Goal: Transaction & Acquisition: Purchase product/service

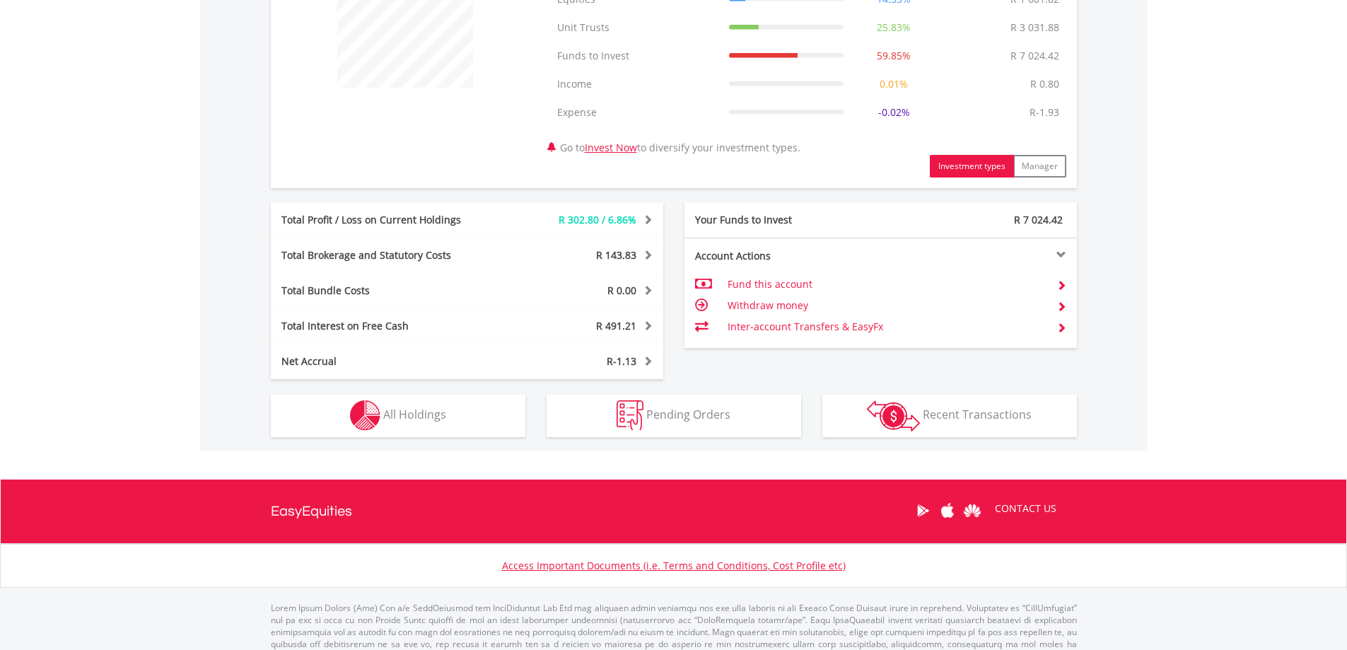
scroll to position [632, 0]
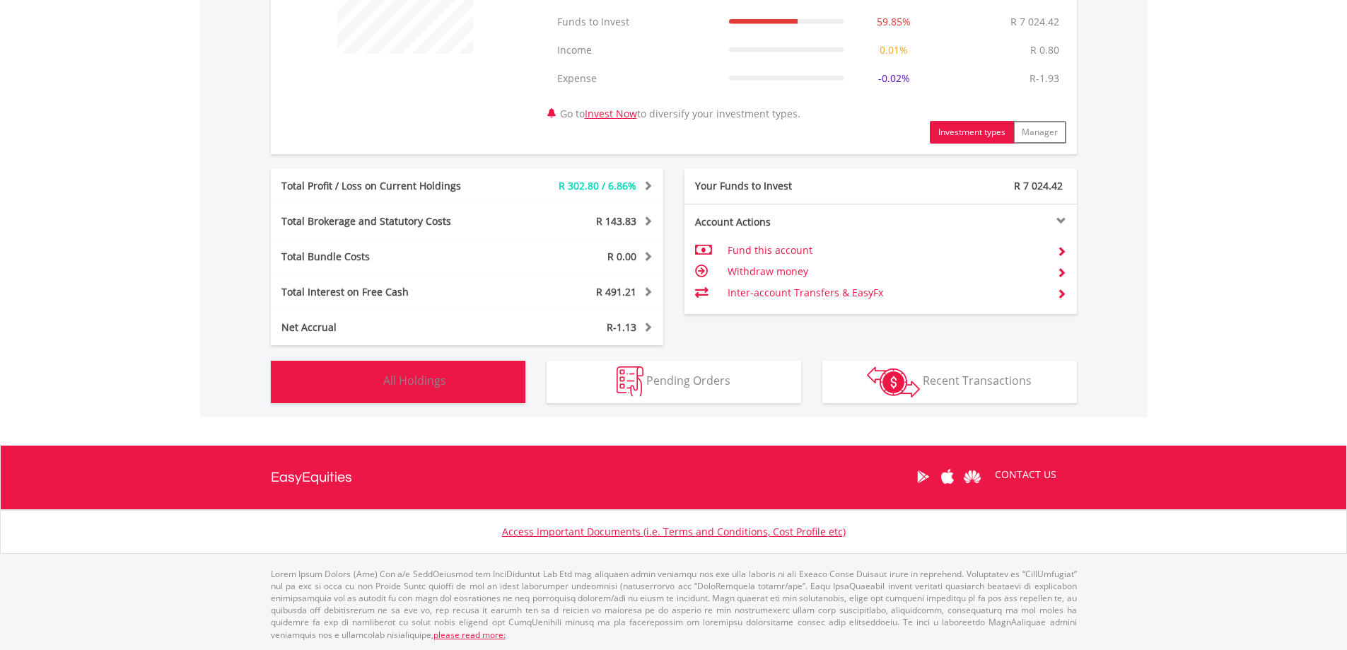
click at [442, 374] on span "All Holdings" at bounding box center [414, 381] width 63 height 16
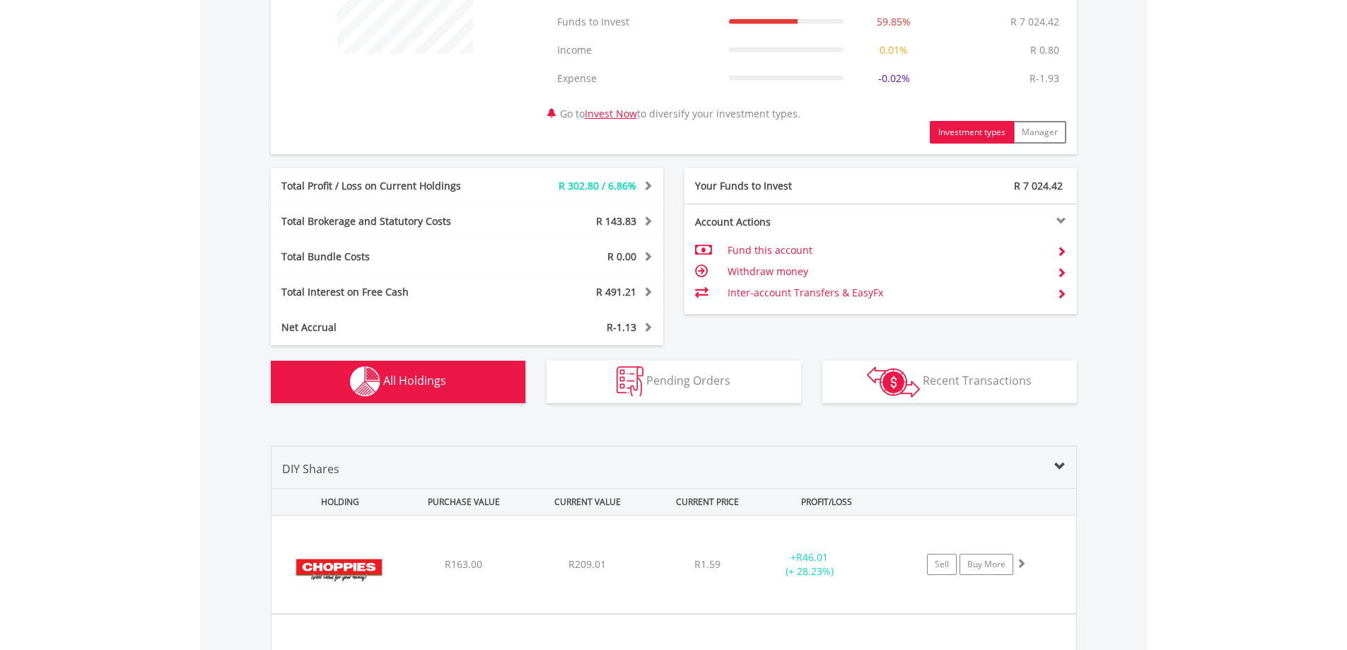
scroll to position [1077, 0]
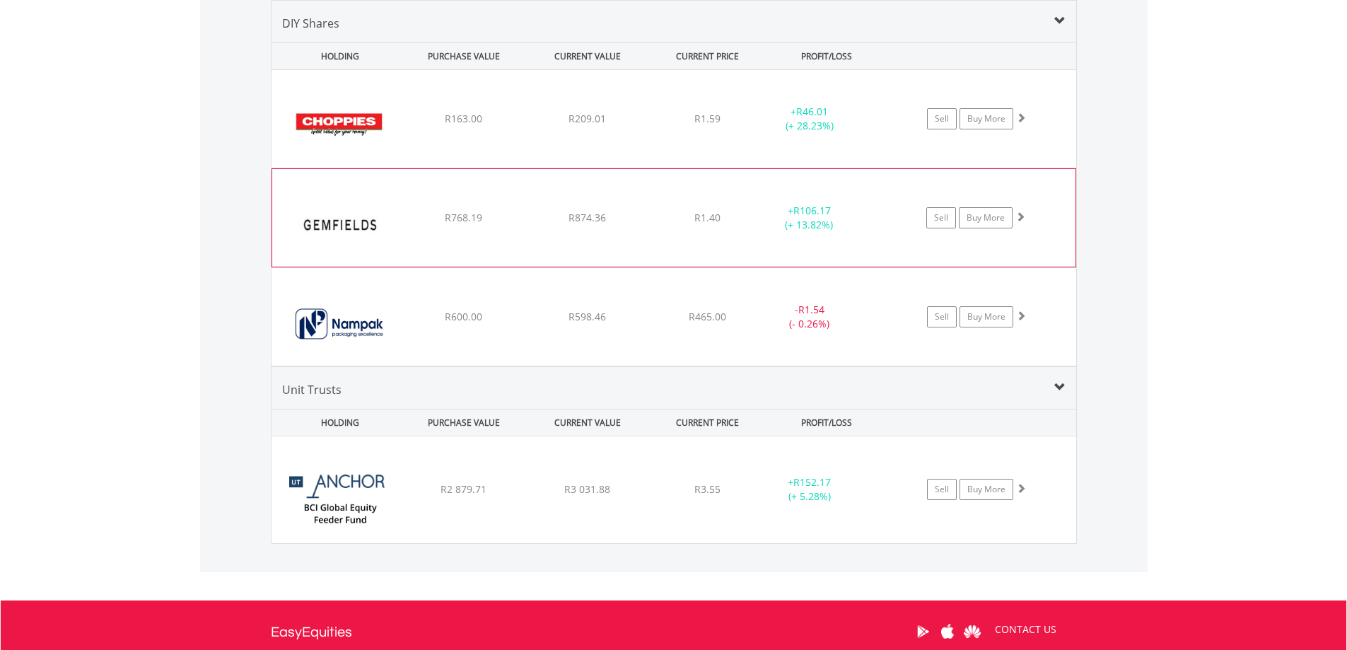
click at [494, 168] on div "﻿ Gemfields Group Limited R768.19 R874.36 R1.40 + R106.17 (+ 13.82%) Sell Buy M…" at bounding box center [674, 119] width 805 height 98
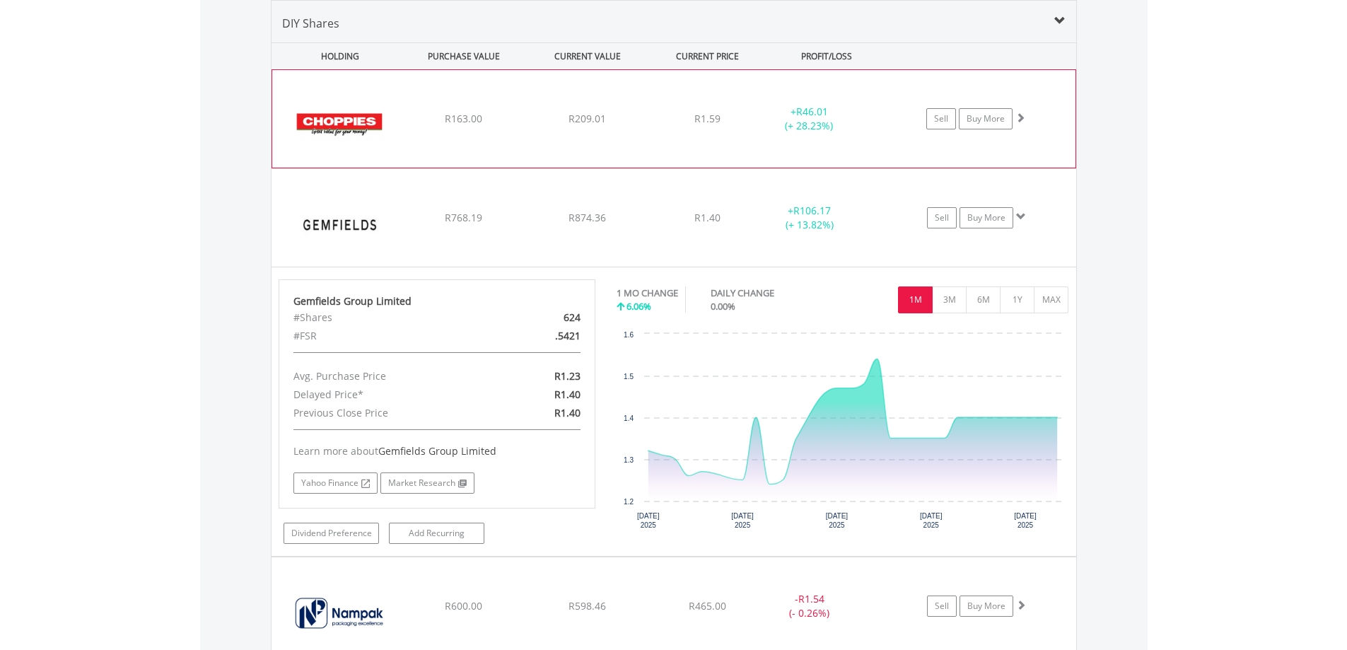
click at [535, 131] on div "﻿ Choppies Enterprises Ltd R163.00 R209.01 R1.59 + R46.01 (+ 28.23%) Sell Buy M…" at bounding box center [673, 119] width 803 height 98
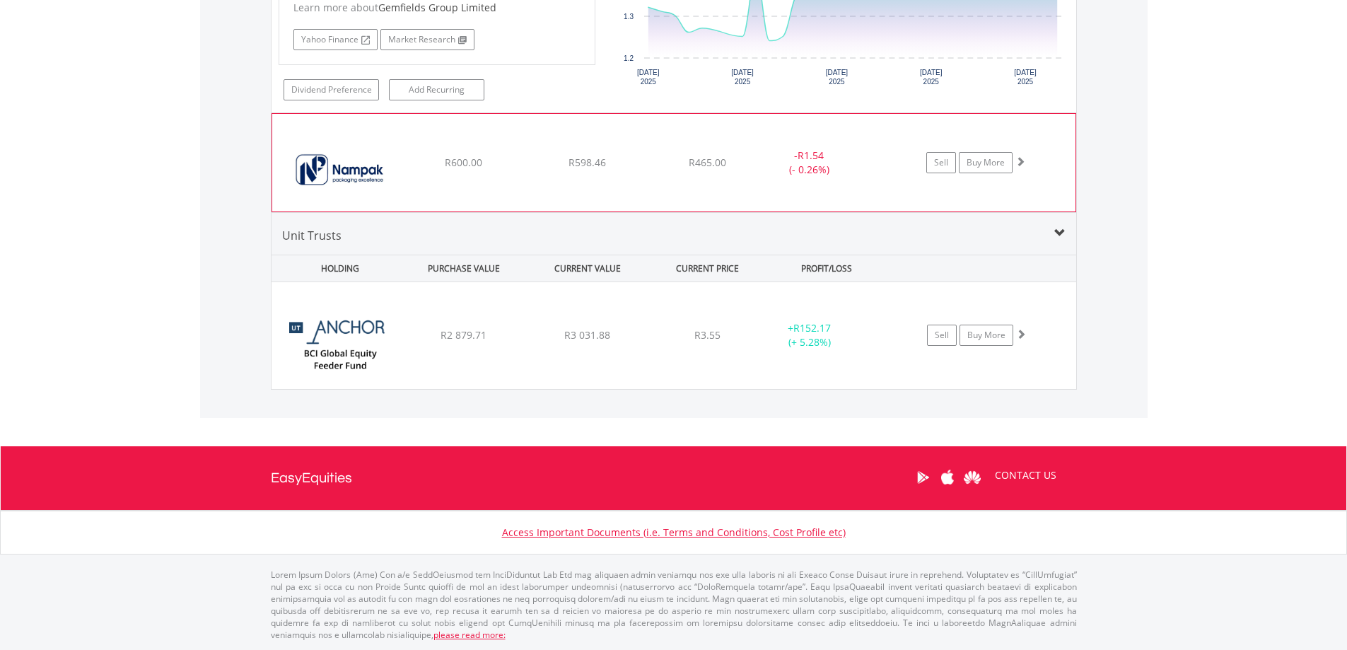
click at [531, 336] on div "R3 031.88" at bounding box center [587, 335] width 121 height 14
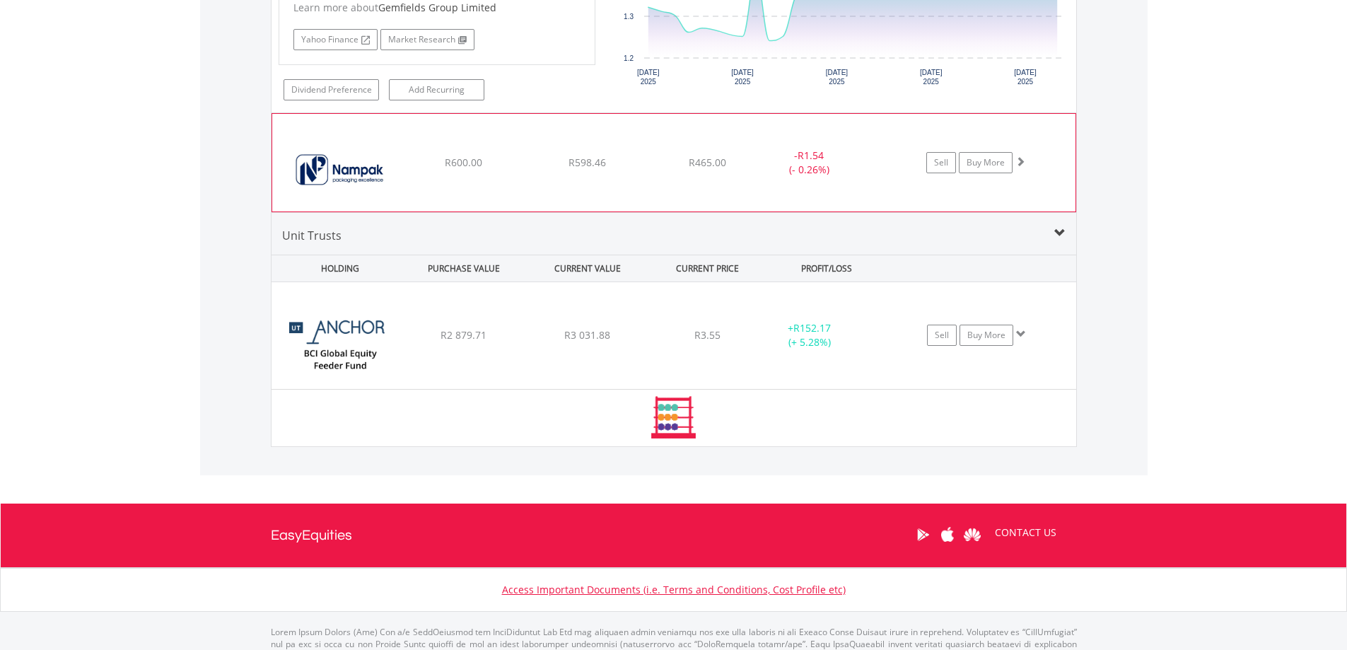
scroll to position [1811, 0]
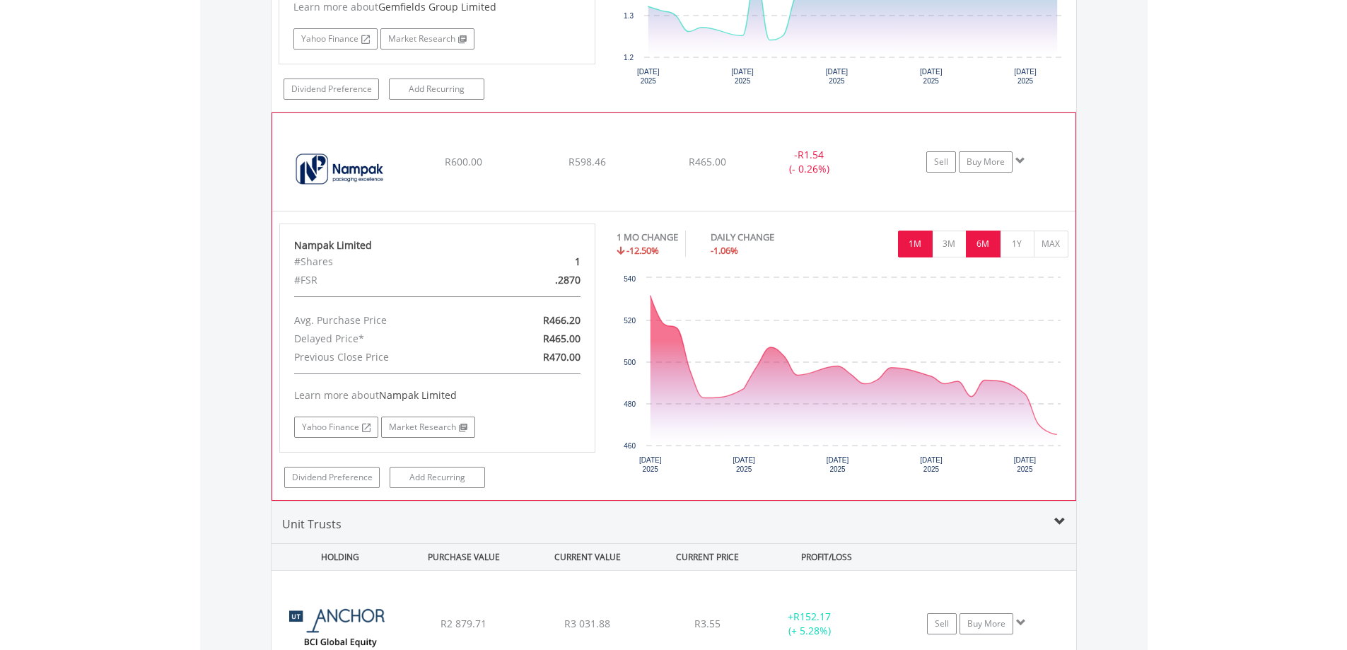
click at [982, 244] on button "6M" at bounding box center [983, 244] width 35 height 27
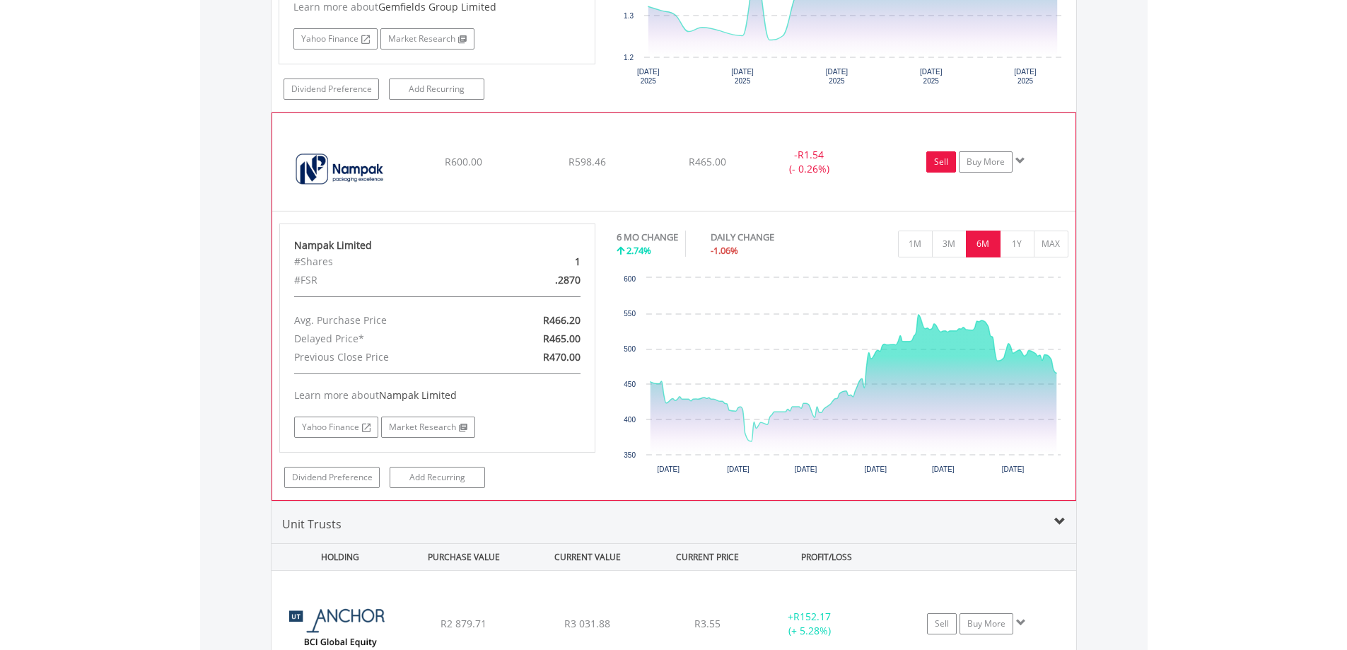
click at [941, 163] on link "Sell" at bounding box center [942, 161] width 30 height 21
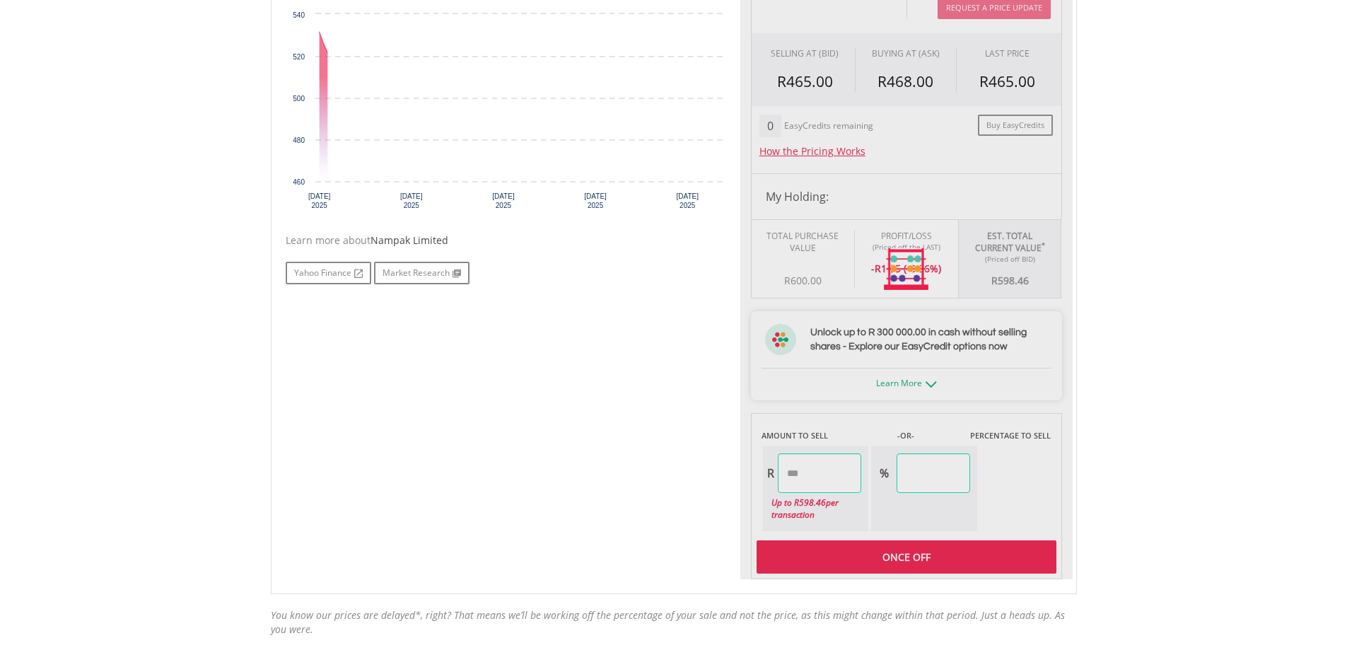
scroll to position [495, 0]
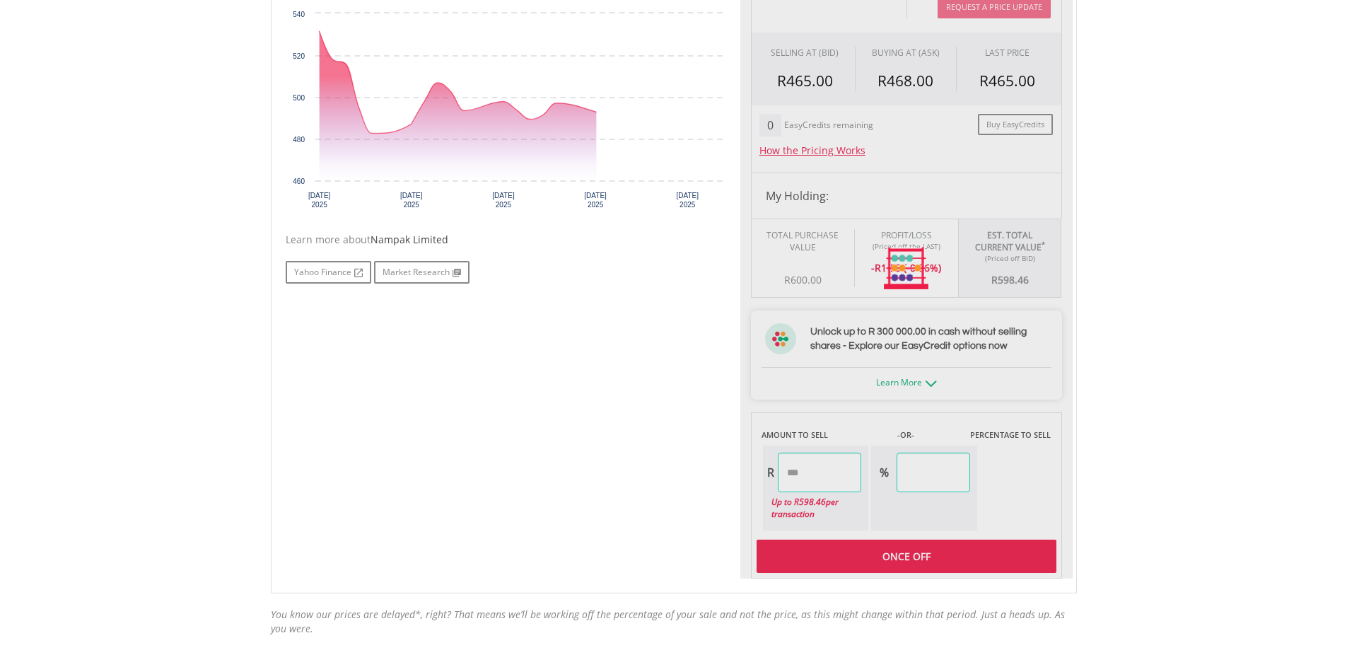
type input "******"
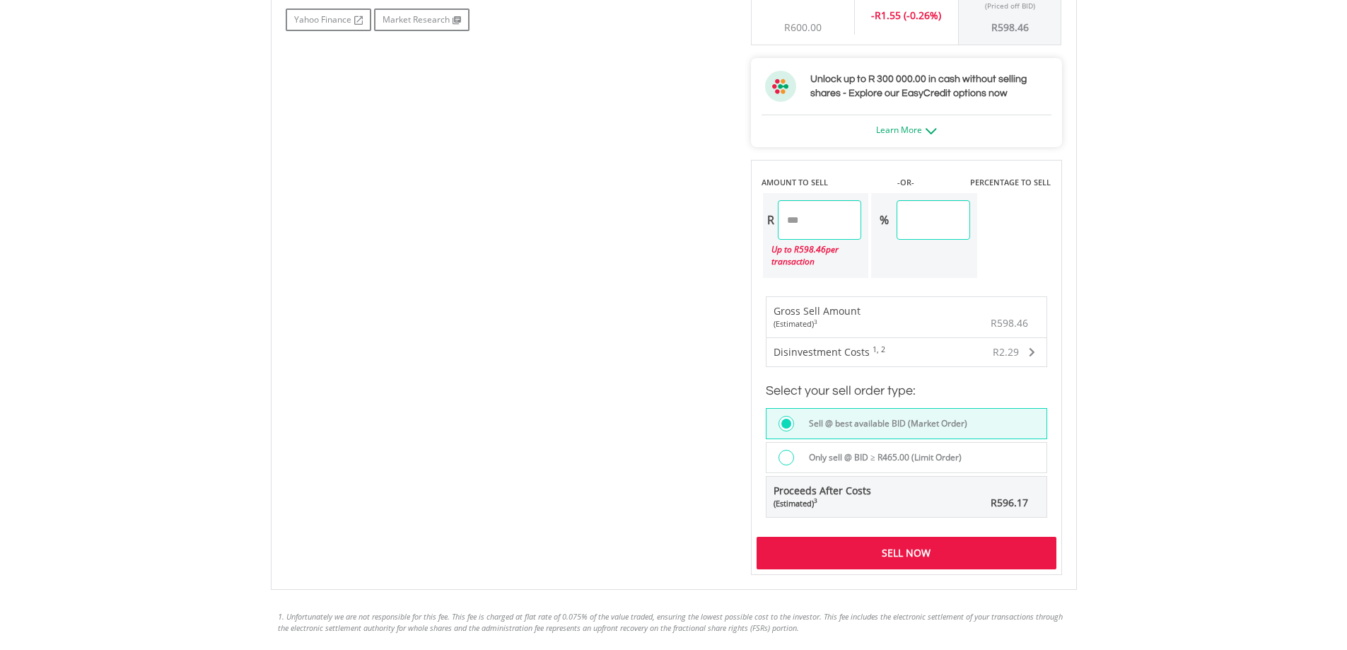
scroll to position [849, 0]
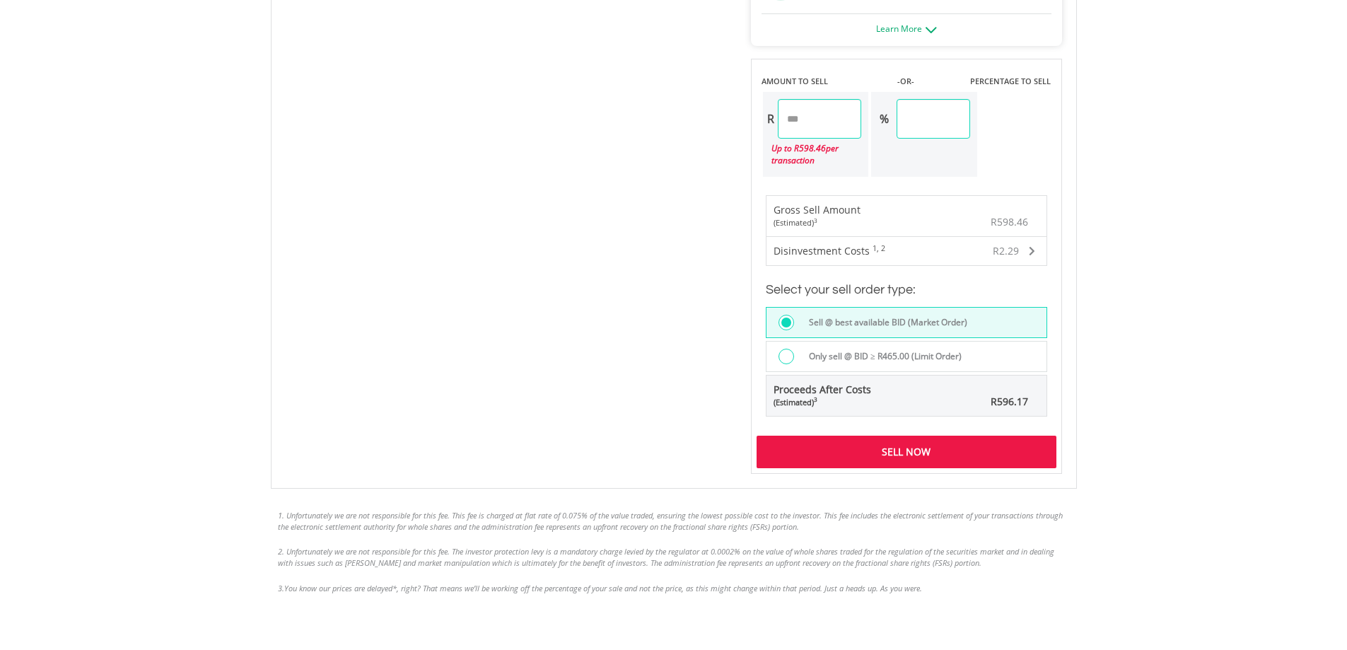
click at [895, 451] on div "Sell Now" at bounding box center [907, 452] width 300 height 33
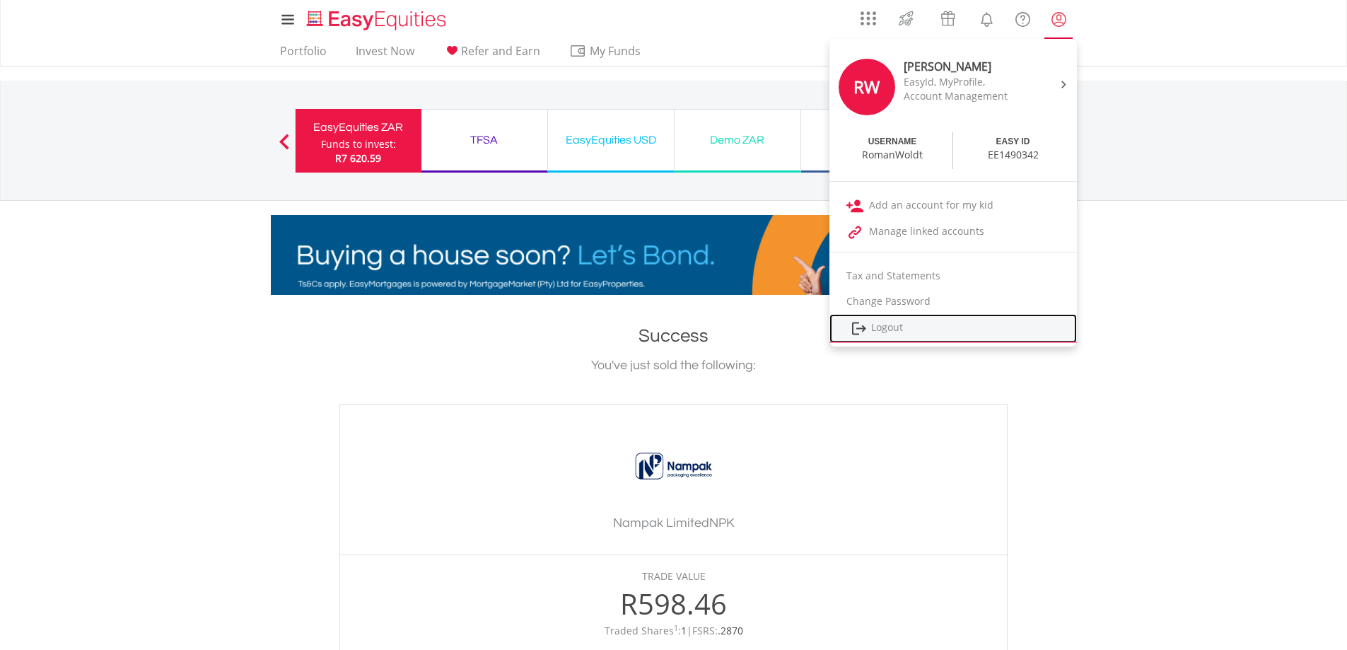
click at [887, 323] on link "Logout" at bounding box center [954, 328] width 248 height 29
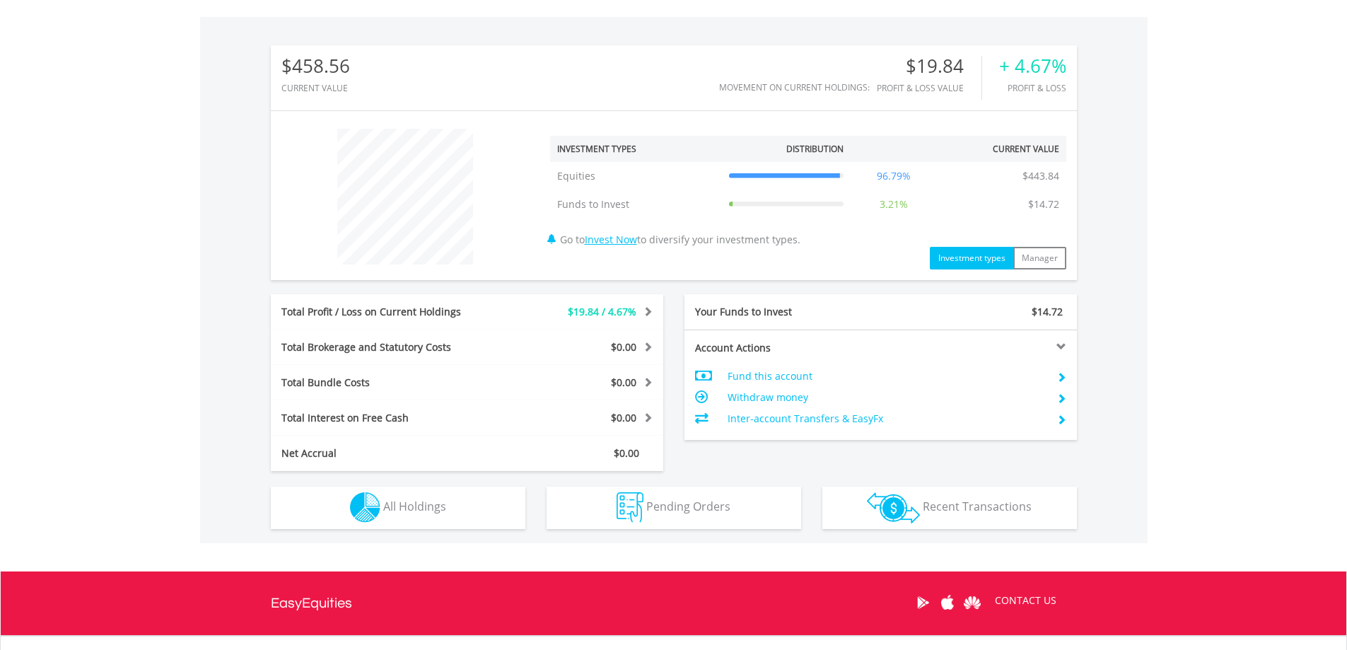
scroll to position [424, 0]
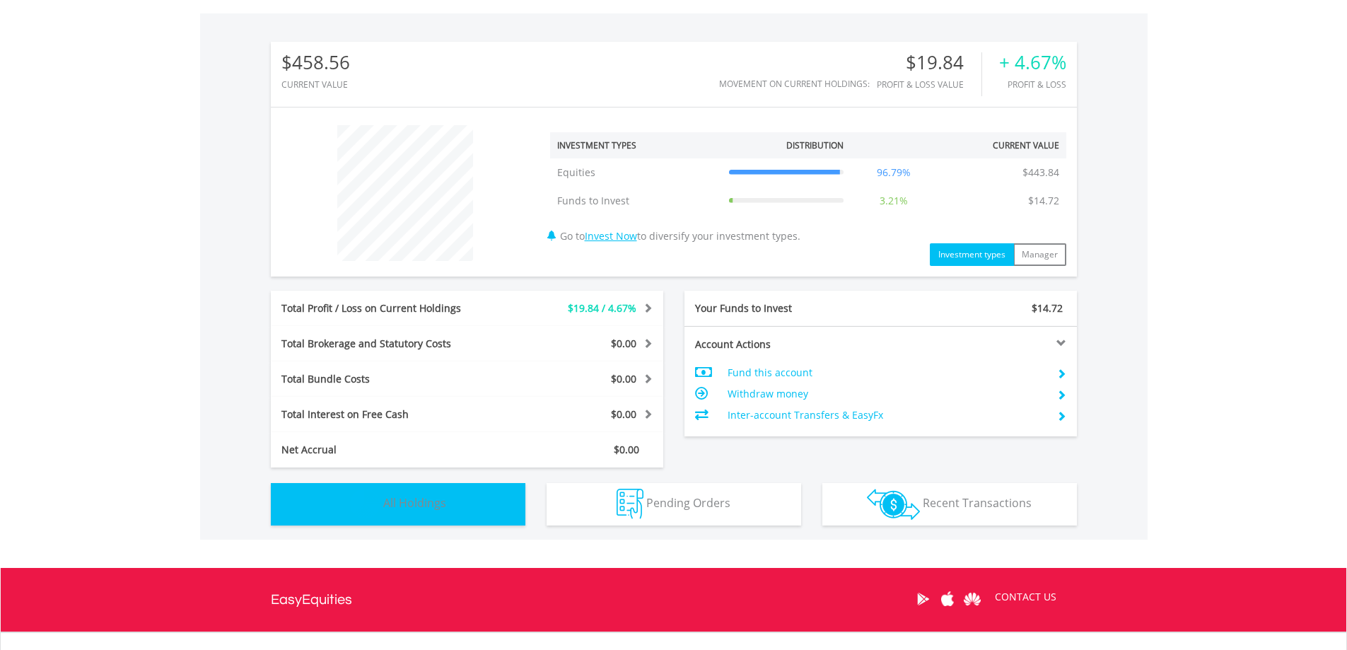
click at [386, 506] on span "All Holdings" at bounding box center [414, 503] width 63 height 16
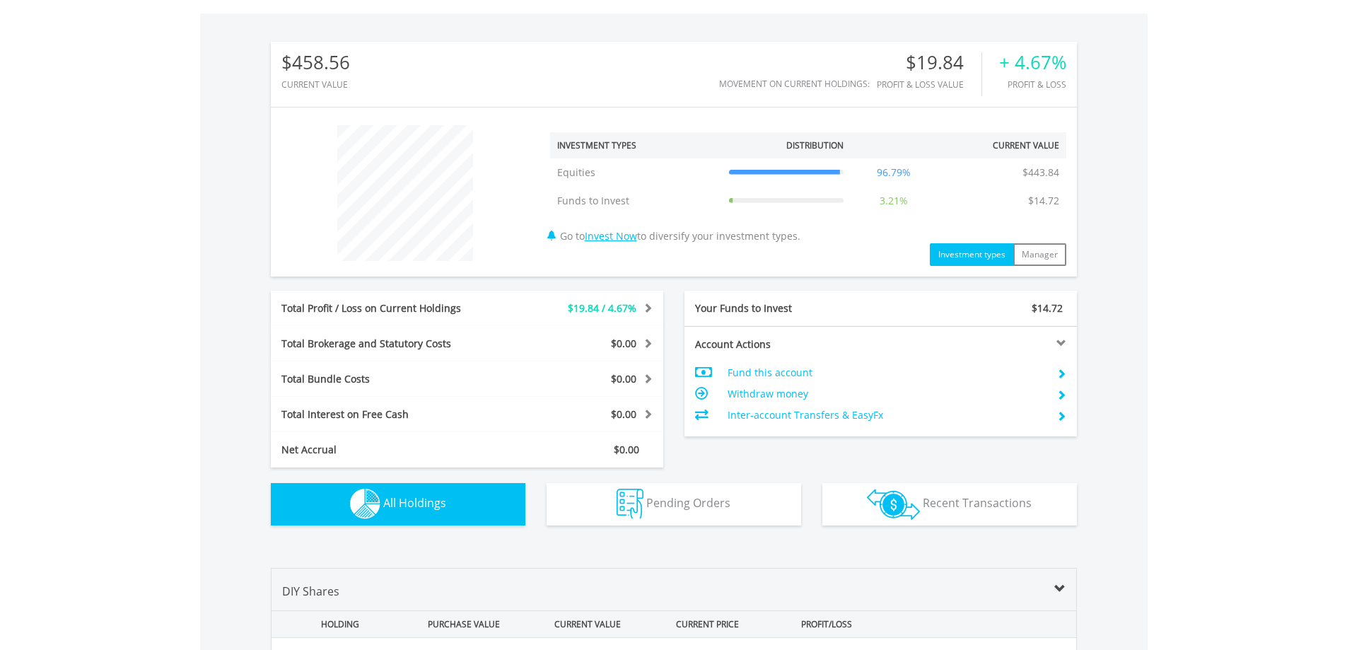
scroll to position [871, 0]
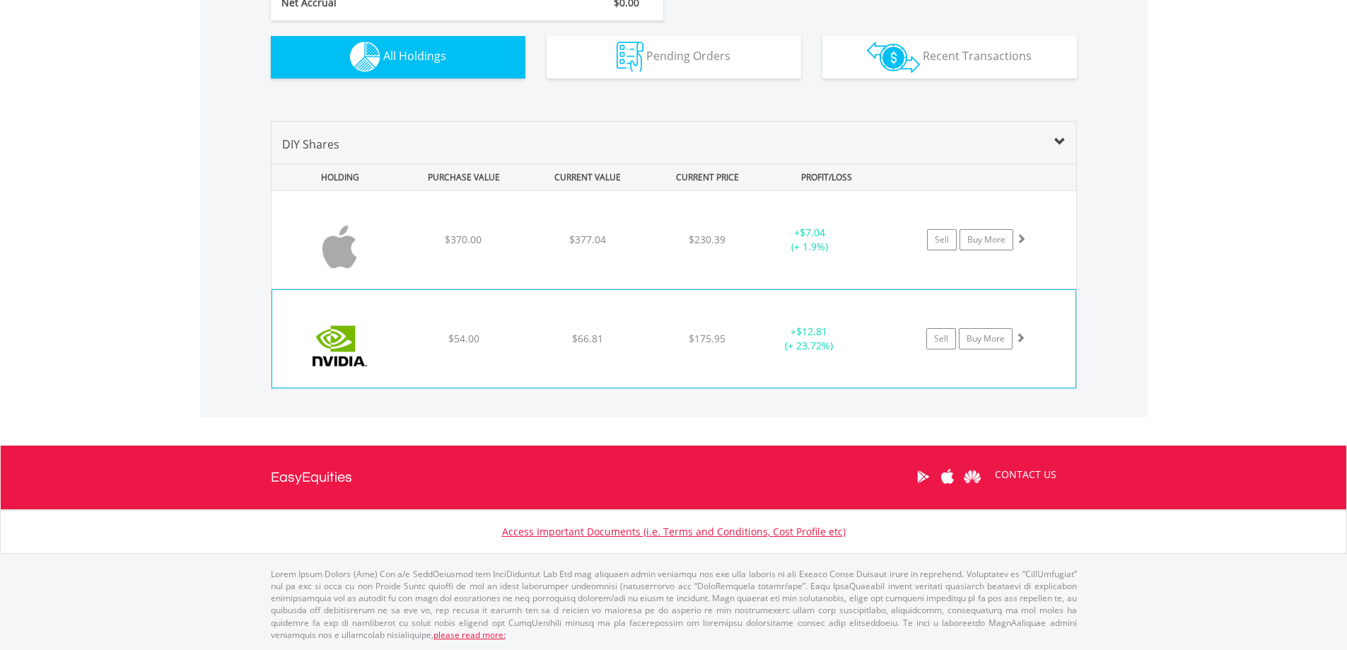
click at [492, 247] on div "$54.00" at bounding box center [463, 240] width 121 height 14
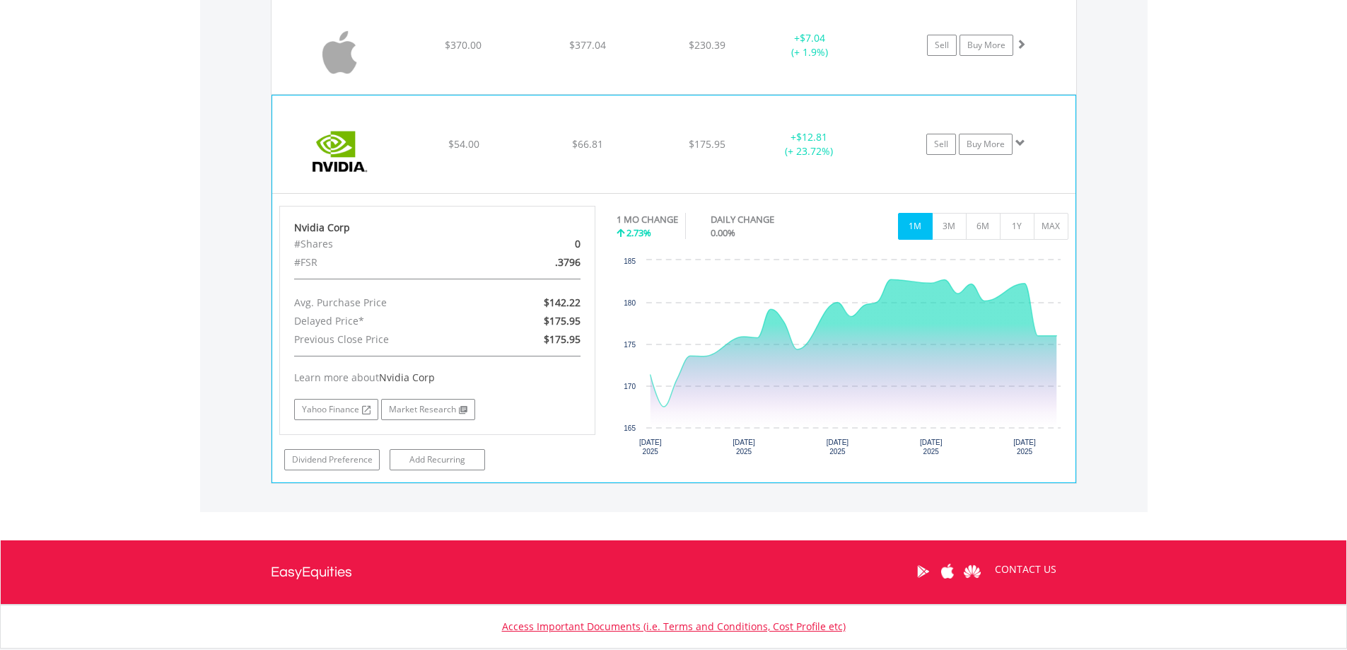
scroll to position [1084, 0]
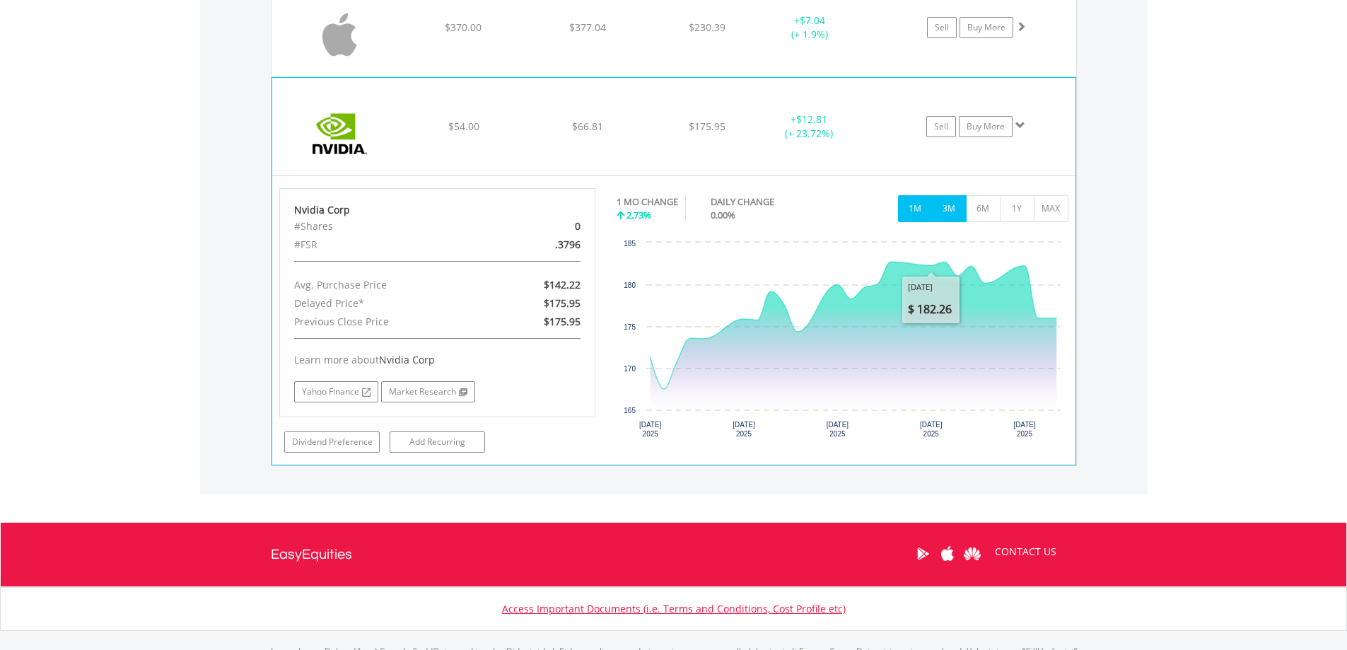
click at [957, 219] on button "3M" at bounding box center [949, 208] width 35 height 27
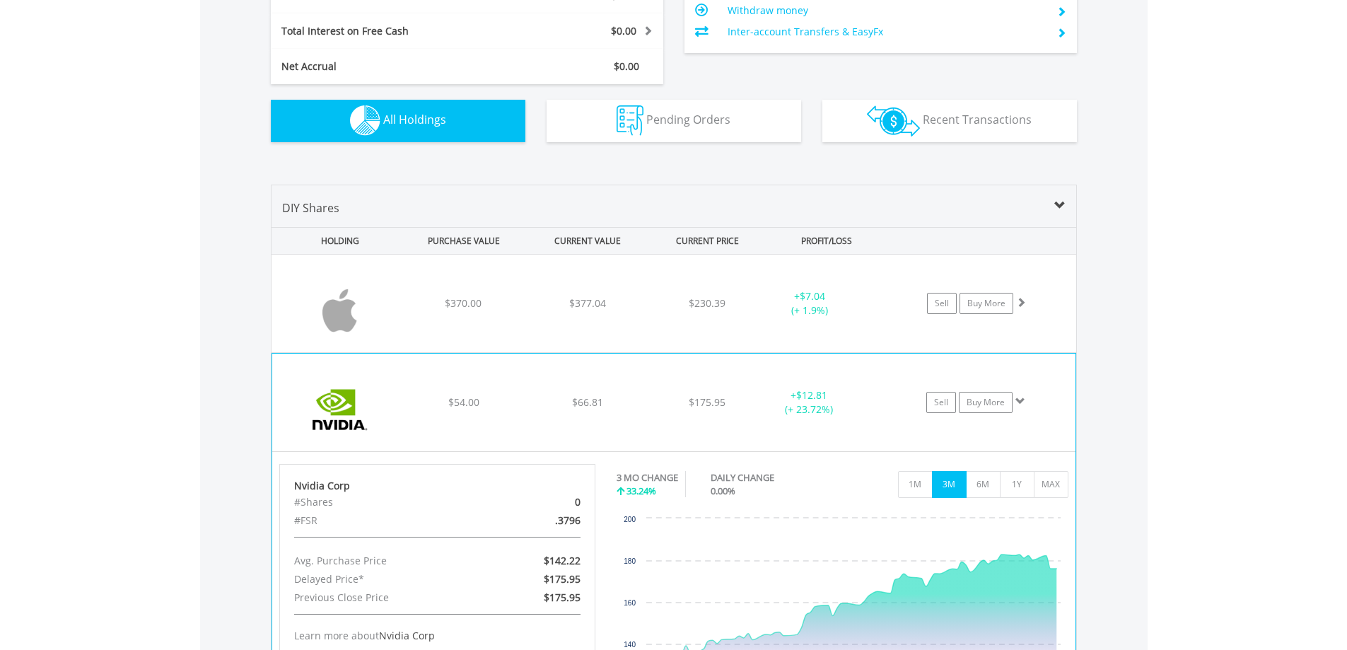
scroll to position [801, 0]
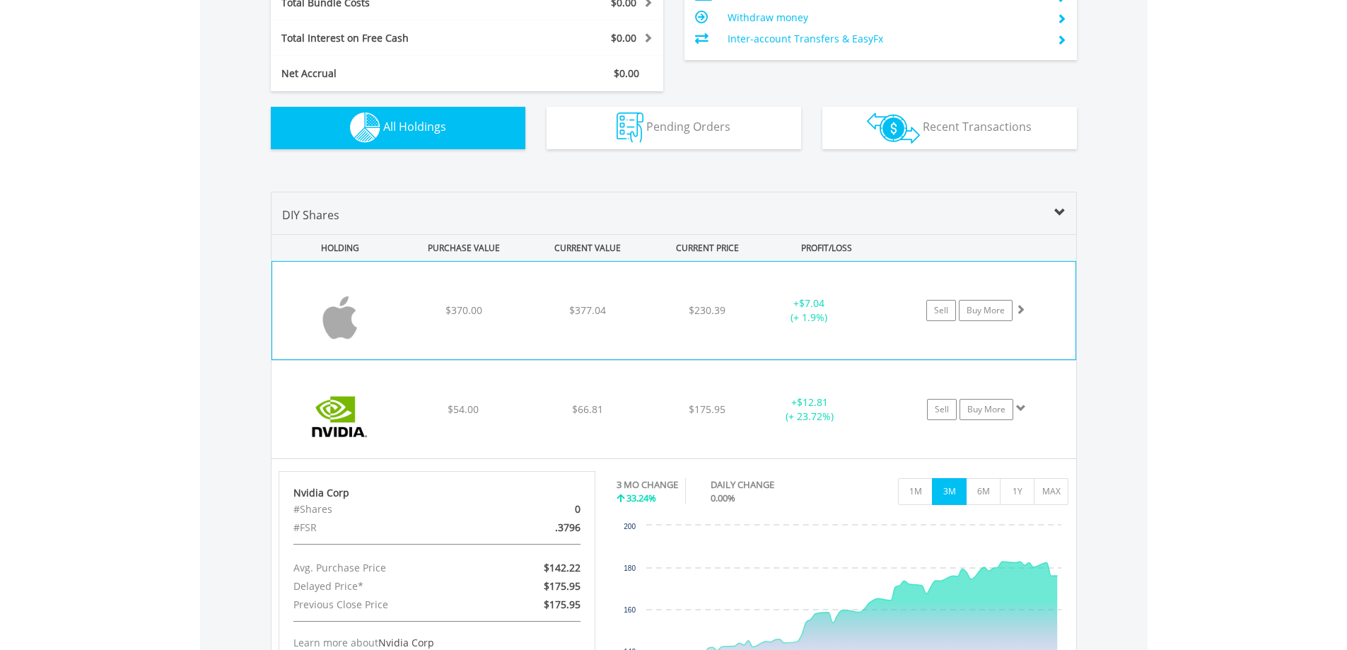
click at [397, 298] on img at bounding box center [340, 317] width 122 height 76
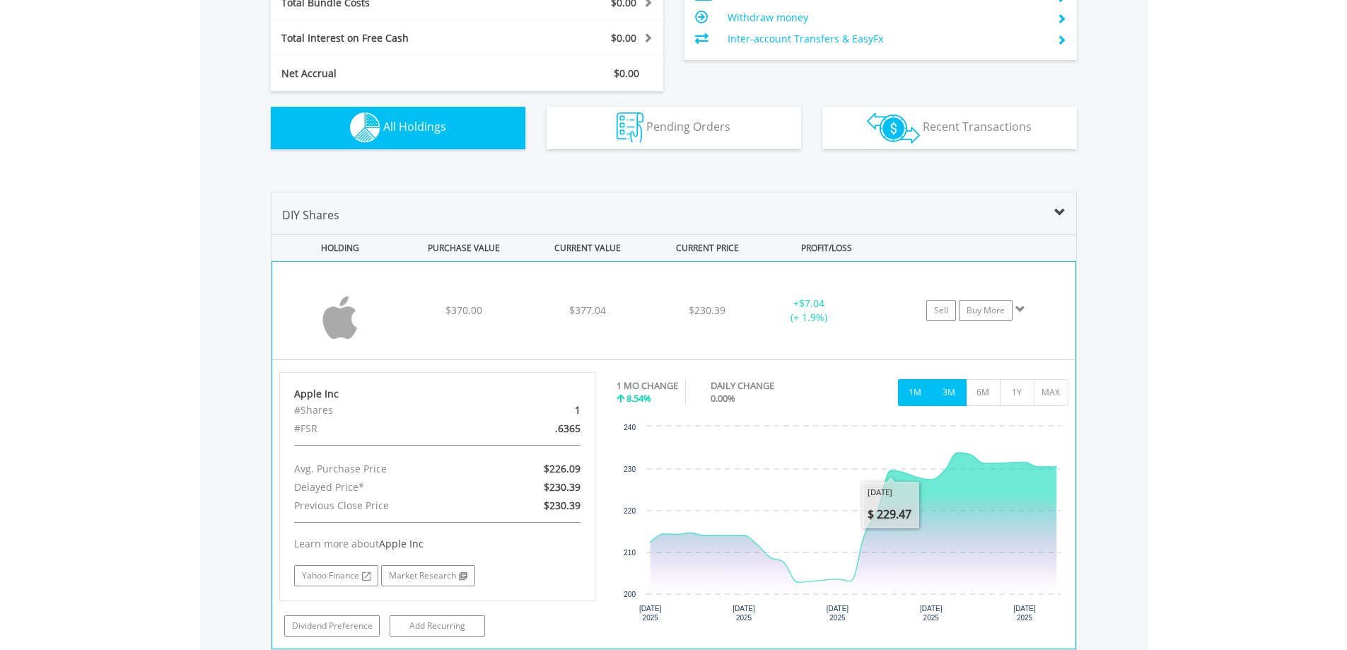
click at [951, 388] on button "3M" at bounding box center [949, 392] width 35 height 27
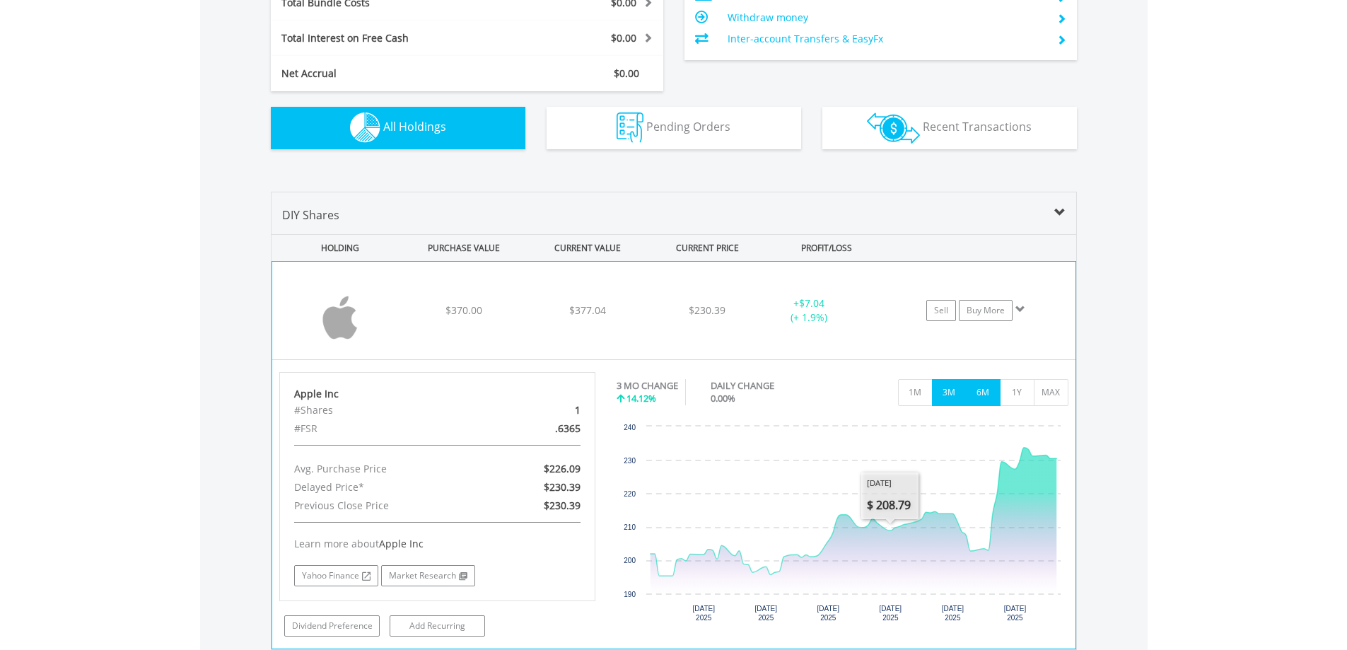
click at [988, 389] on button "6M" at bounding box center [983, 392] width 35 height 27
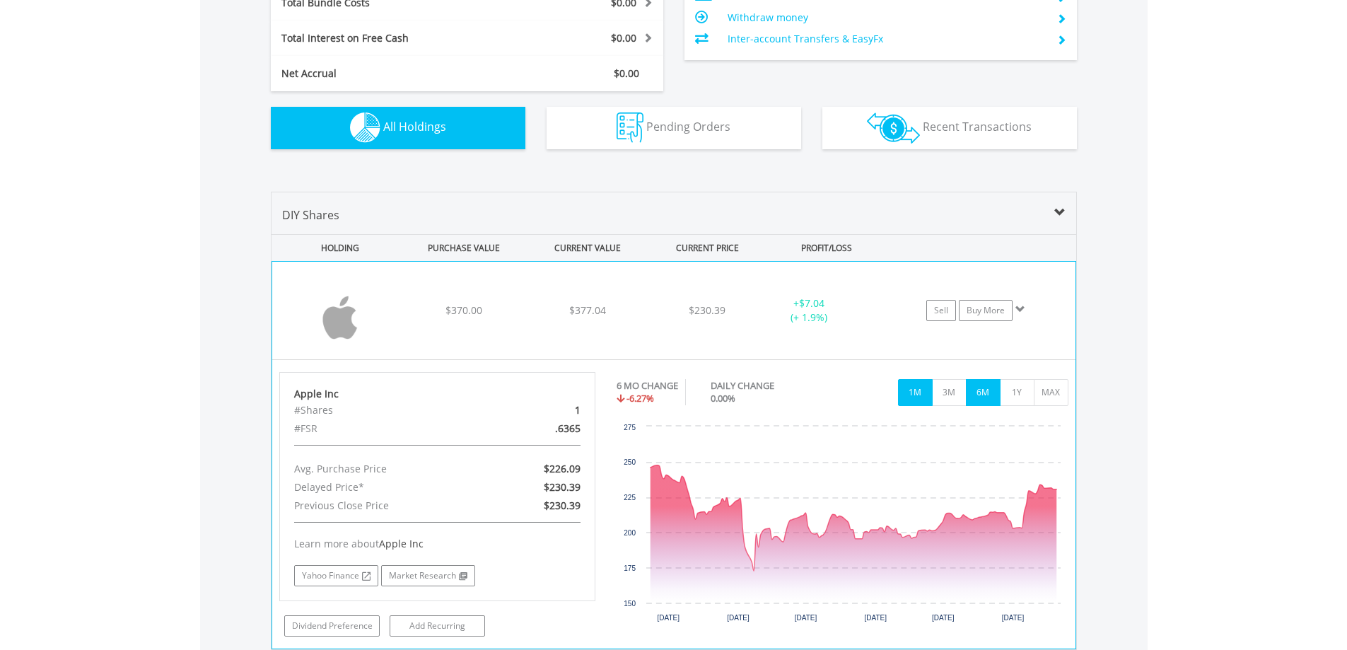
click at [910, 395] on button "1M" at bounding box center [915, 392] width 35 height 27
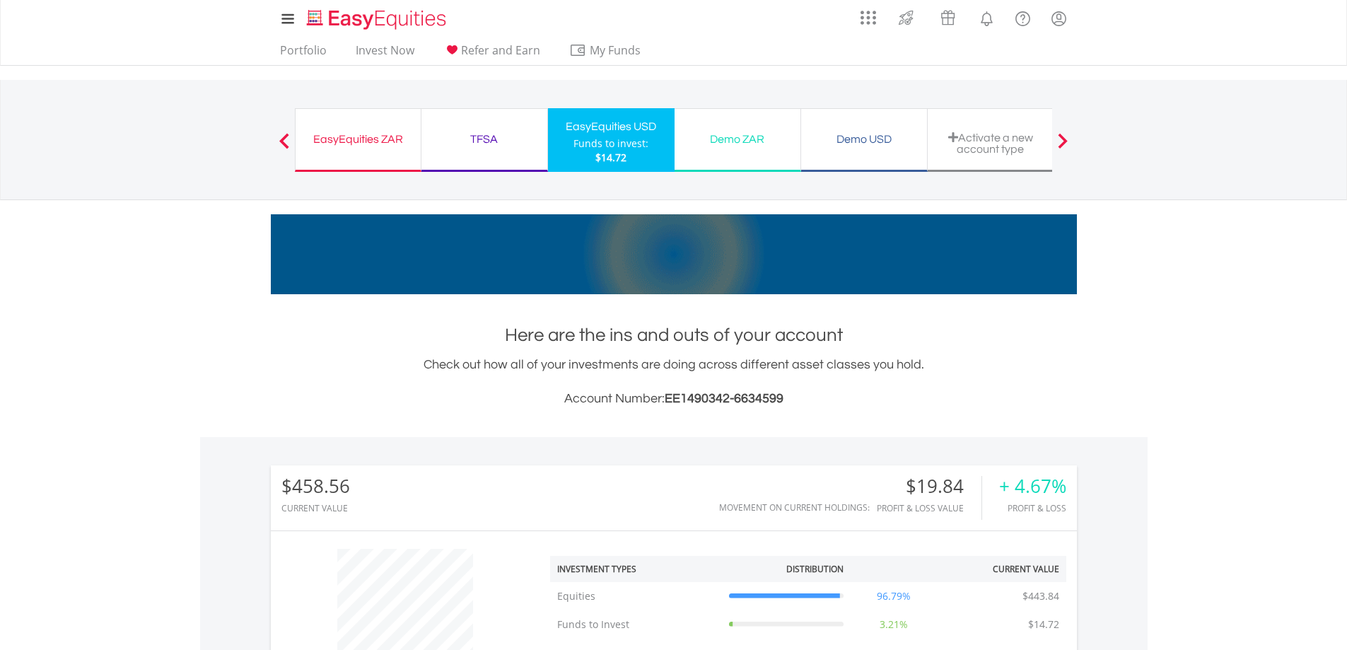
scroll to position [0, 0]
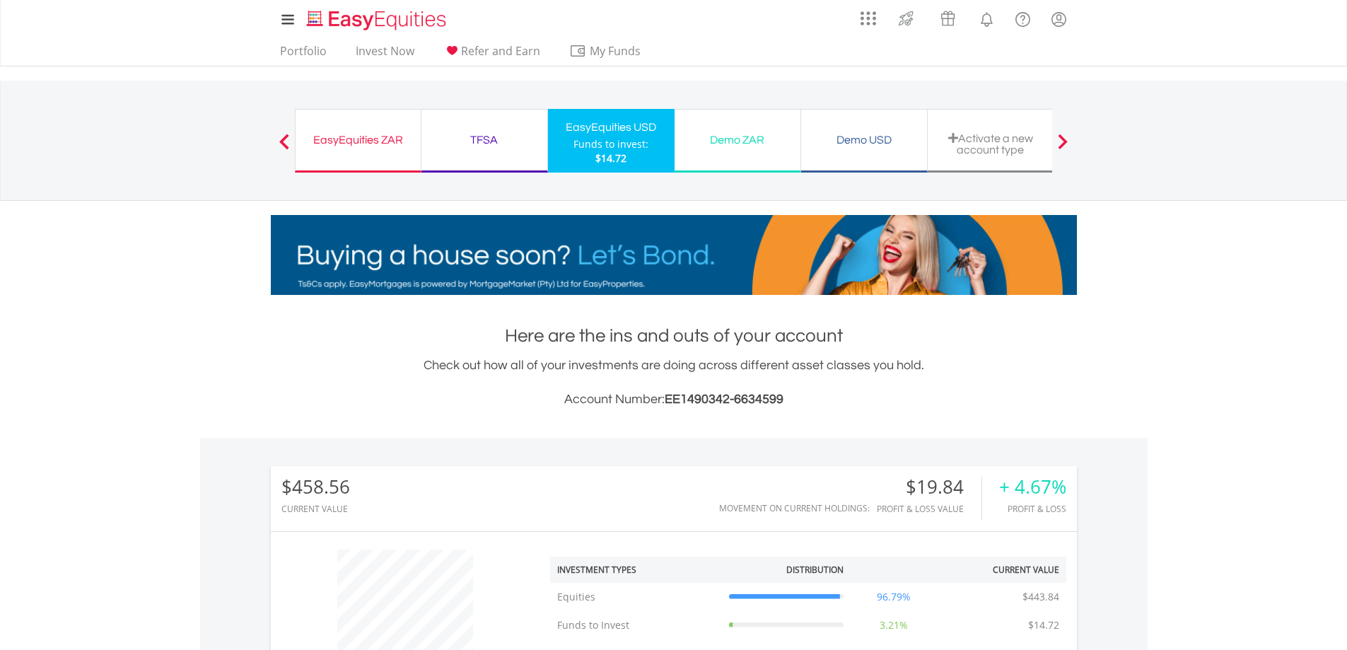
click at [488, 149] on div "TFSA" at bounding box center [484, 140] width 109 height 20
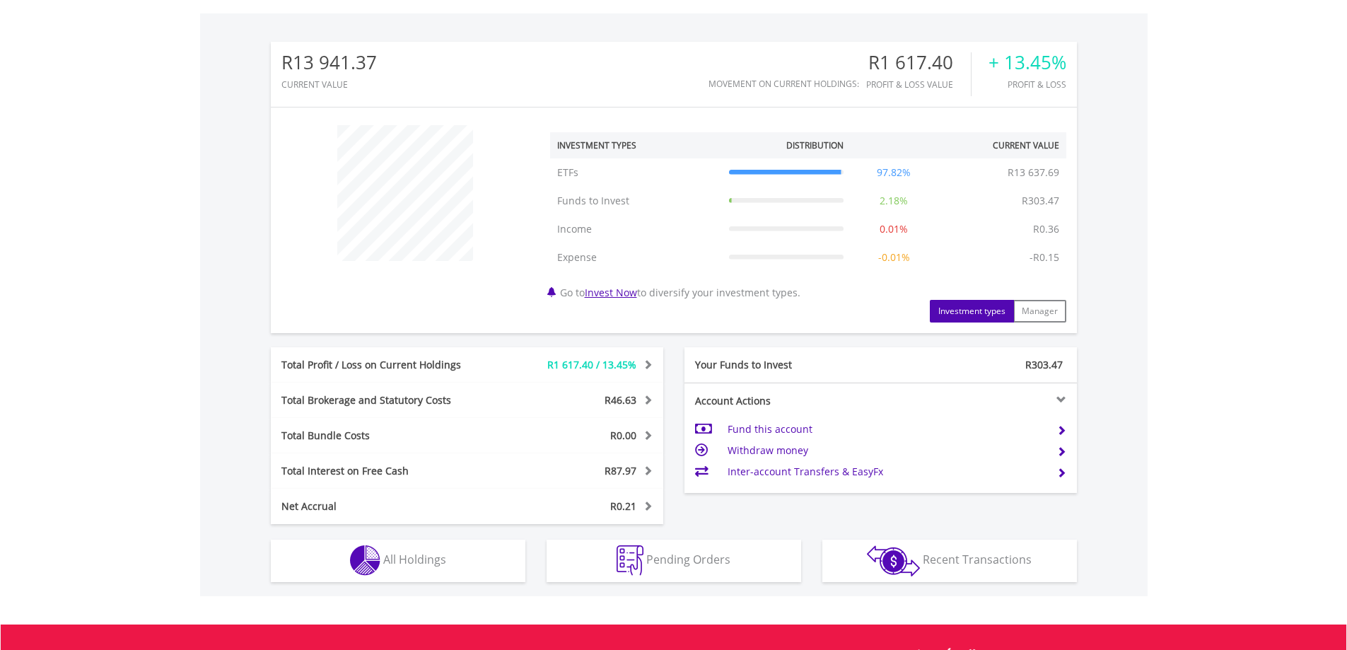
scroll to position [603, 0]
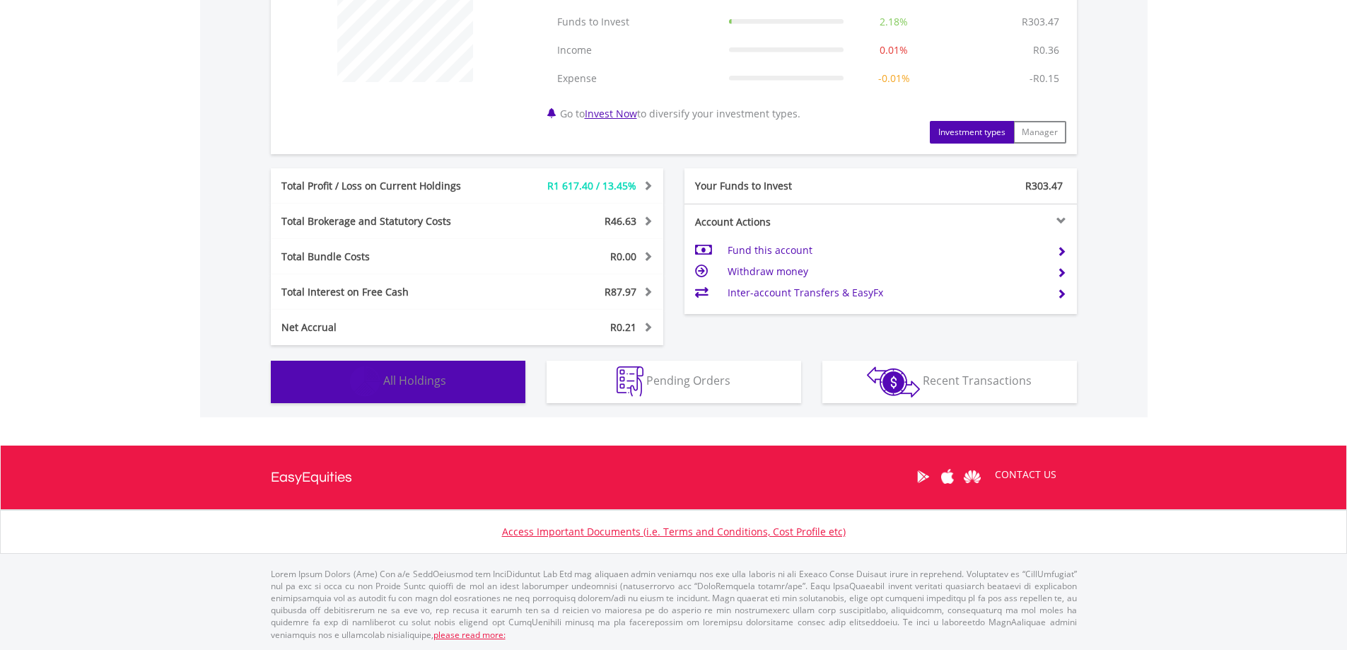
click at [427, 386] on span "All Holdings" at bounding box center [414, 381] width 63 height 16
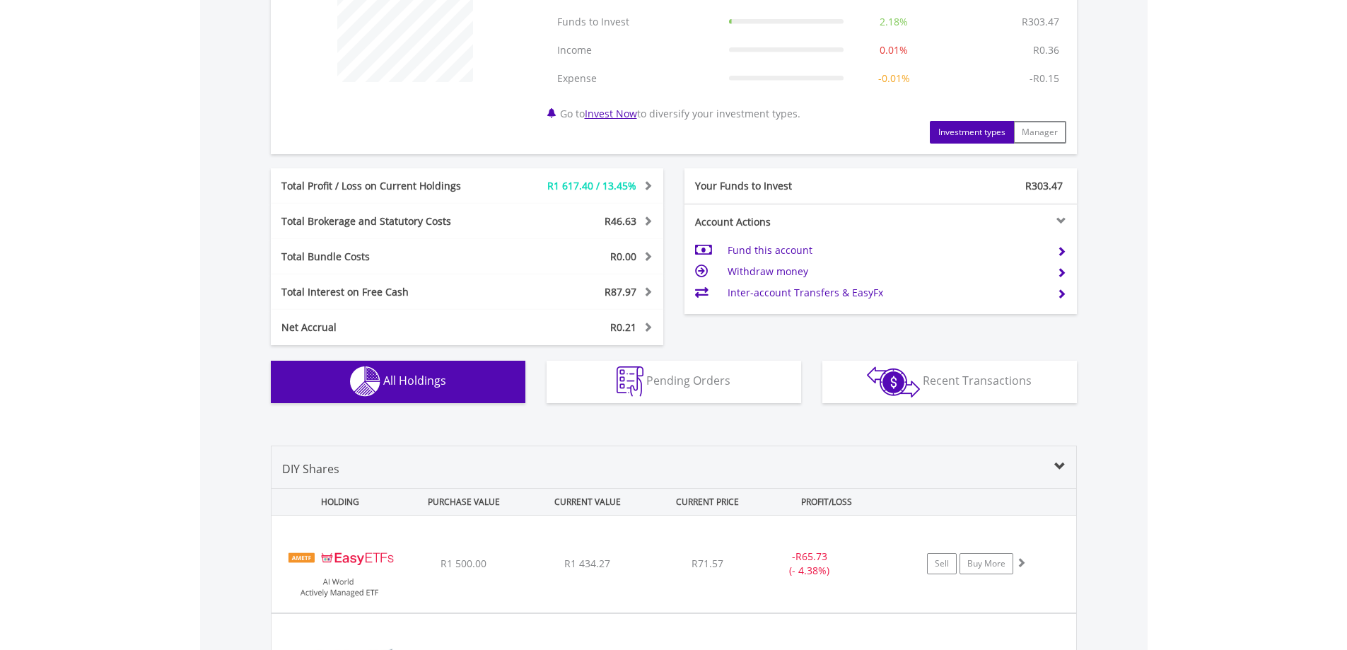
scroll to position [936, 0]
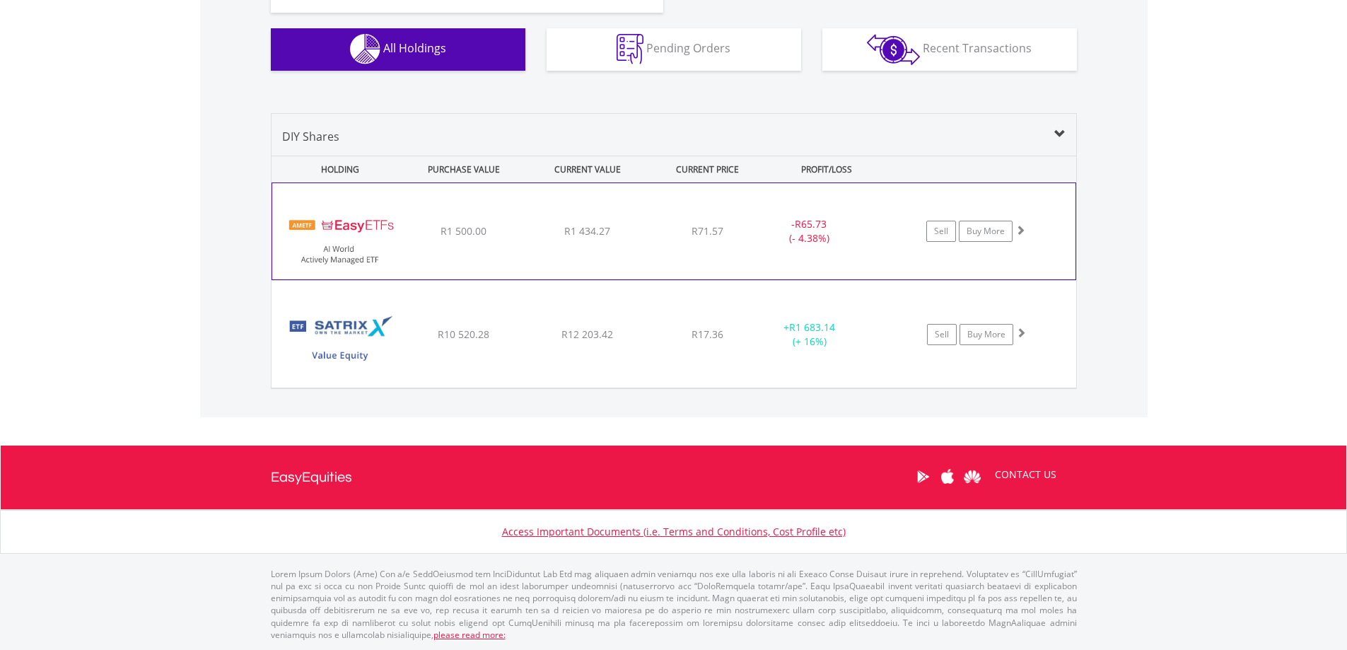
click at [516, 234] on div "R1 500.00" at bounding box center [464, 231] width 120 height 14
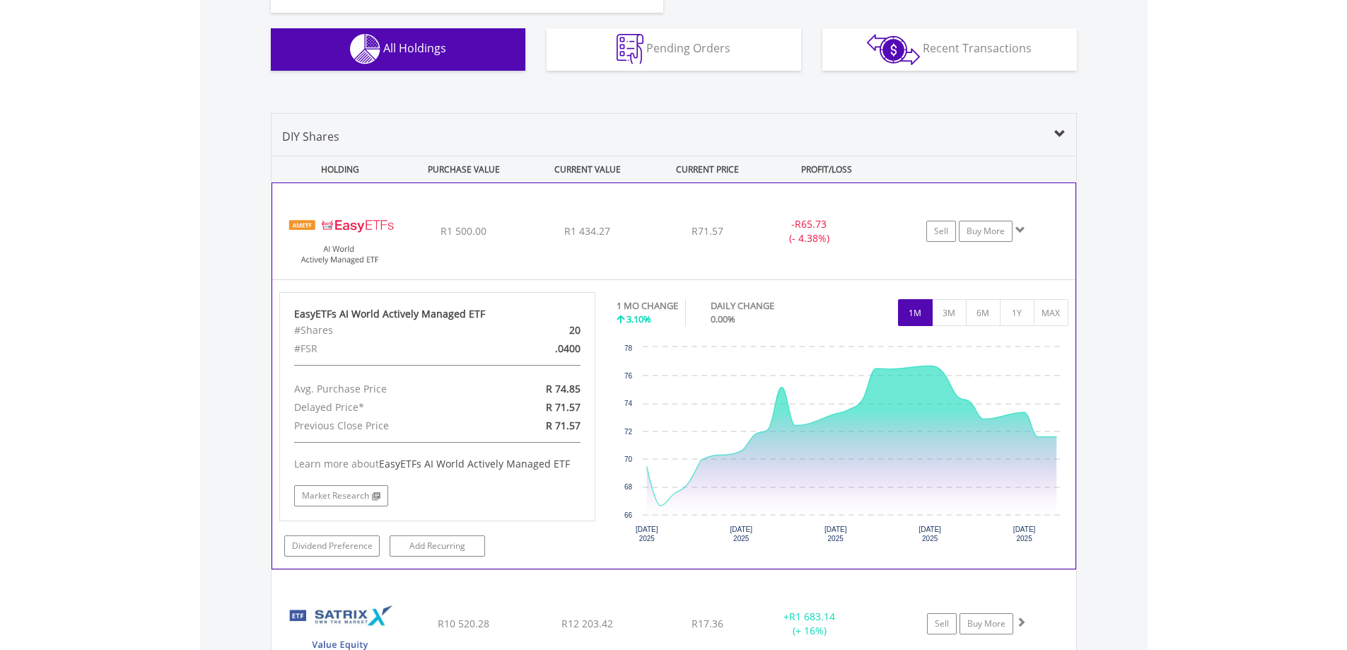
click at [475, 249] on div "﻿ EasyETFs AI World Actively Managed ETF R1 500.00 R1 434.27 R71.57 - R65.73 (-…" at bounding box center [673, 231] width 803 height 96
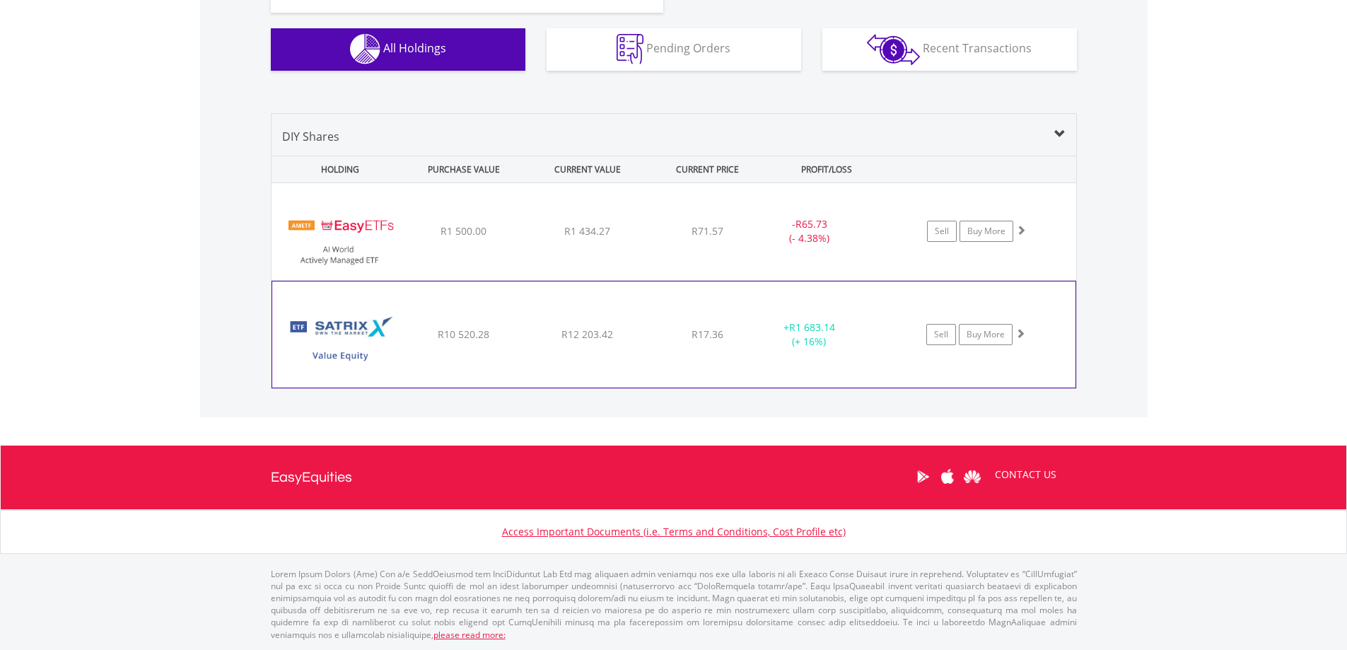
click at [476, 238] on span "R10 520.28" at bounding box center [464, 230] width 46 height 13
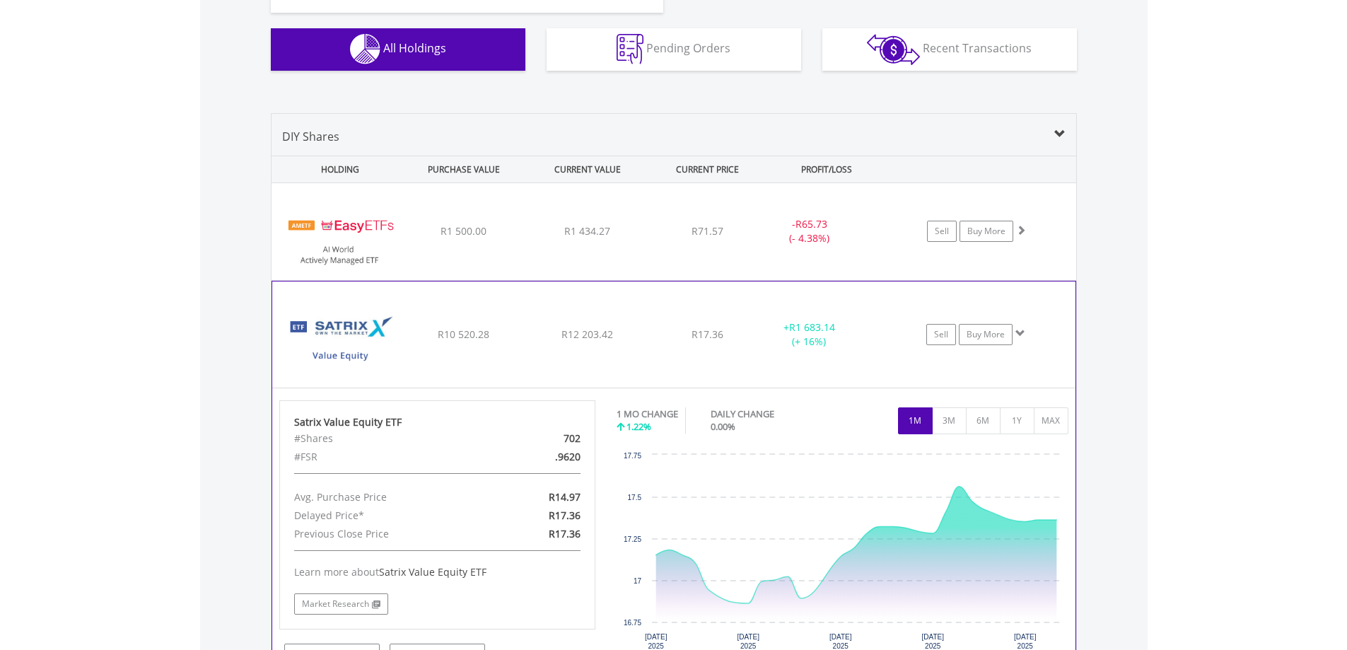
click at [501, 280] on div "﻿ Satrix Value Equity ETF R10 520.28 R12 203.42 R17.36 + R1 683.14 (+ 16%) Sell…" at bounding box center [674, 231] width 805 height 97
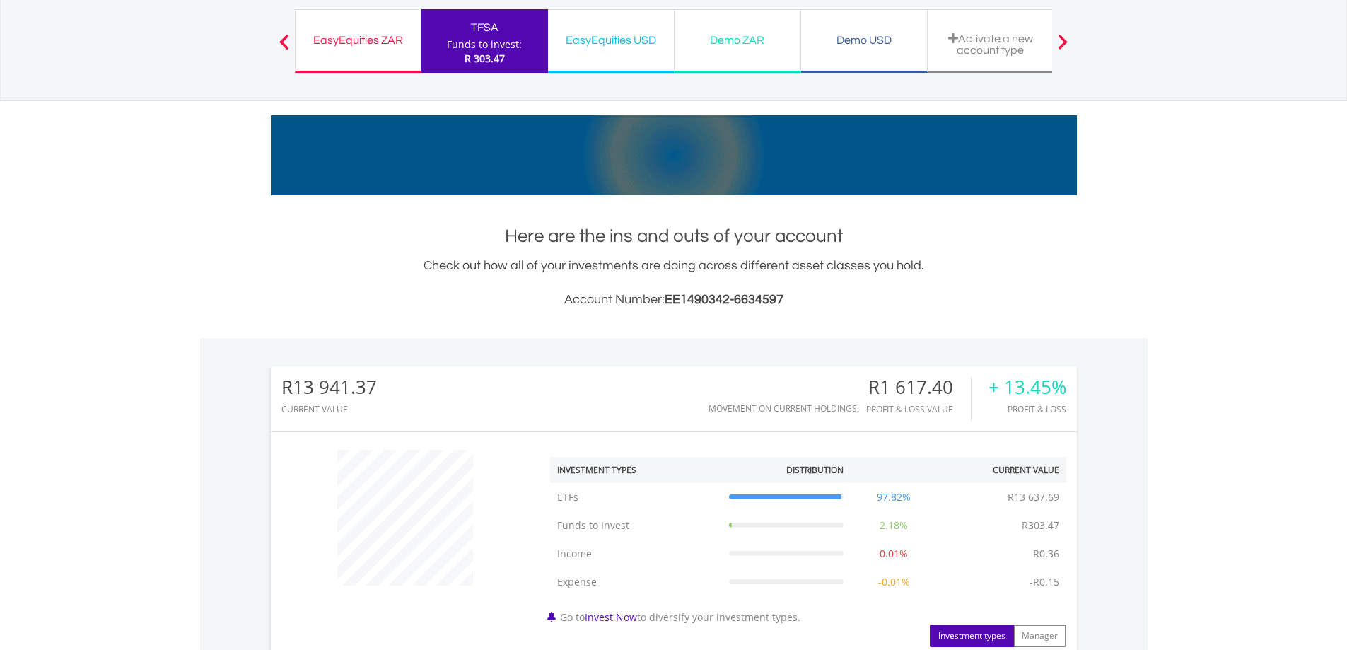
scroll to position [0, 0]
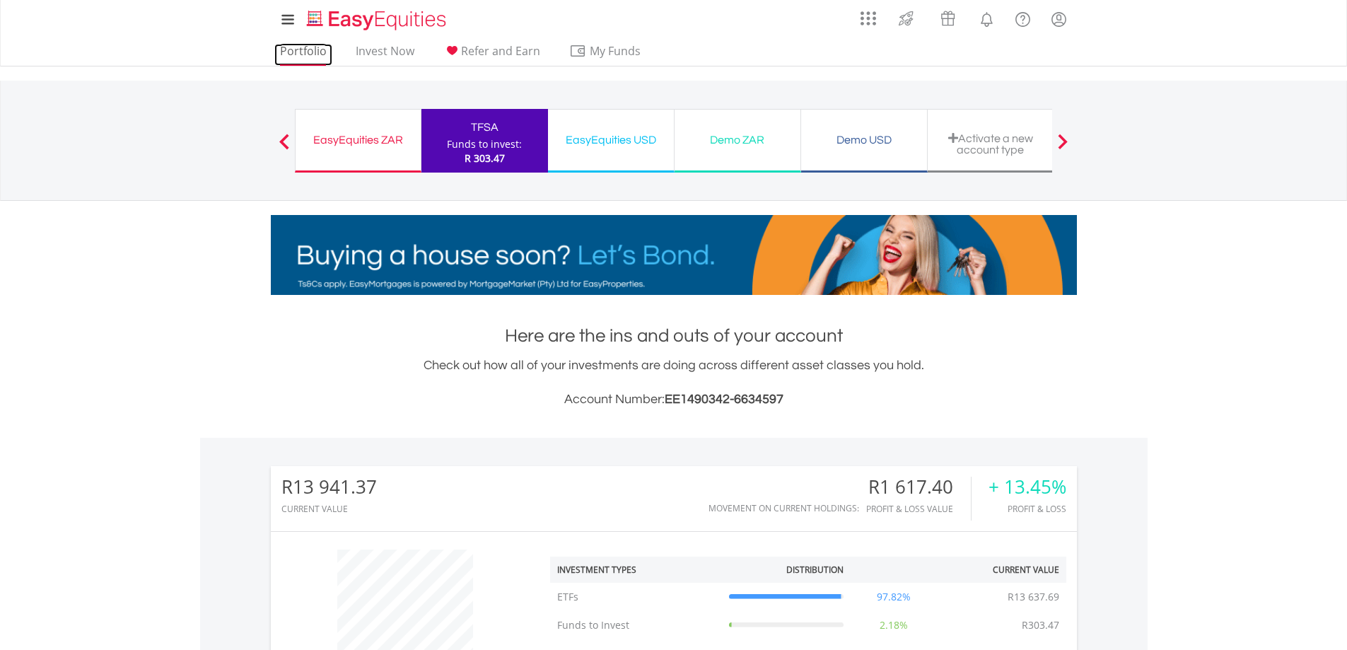
click at [303, 50] on link "Portfolio" at bounding box center [303, 55] width 58 height 22
